Goal: Check status: Check status

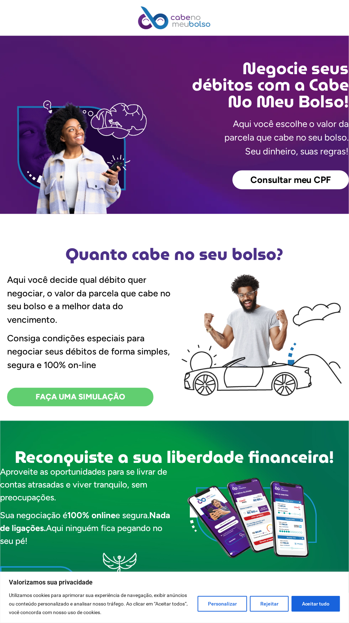
click at [318, 179] on span "Consultar meu CPF" at bounding box center [291, 179] width 81 height 9
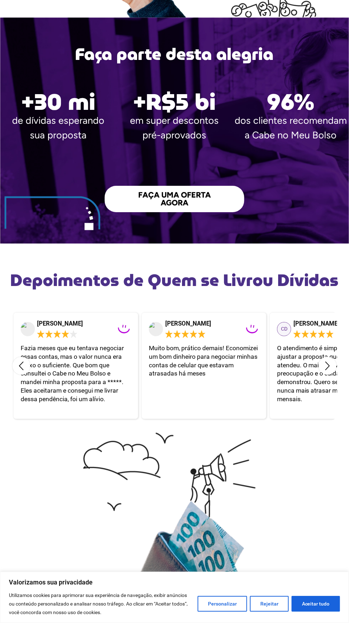
scroll to position [1070, 0]
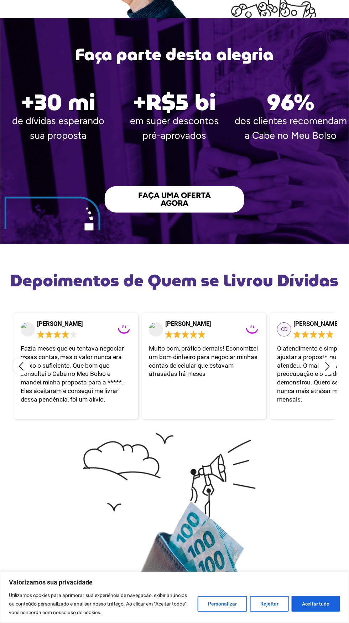
click at [167, 191] on span "FAÇA UMA OFERTA AGORA" at bounding box center [174, 199] width 83 height 16
